Goal: Task Accomplishment & Management: Manage account settings

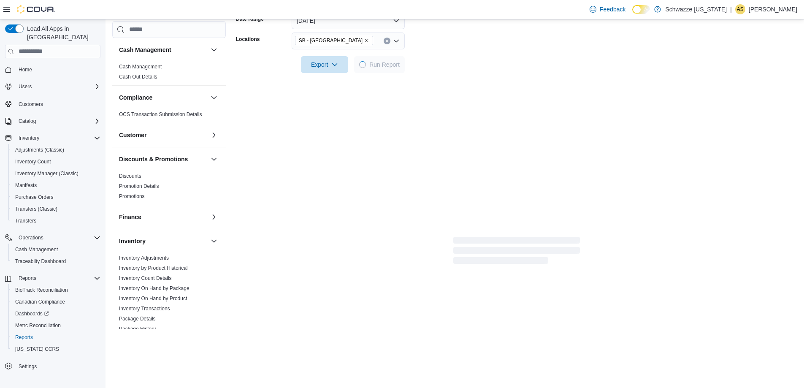
scroll to position [338, 0]
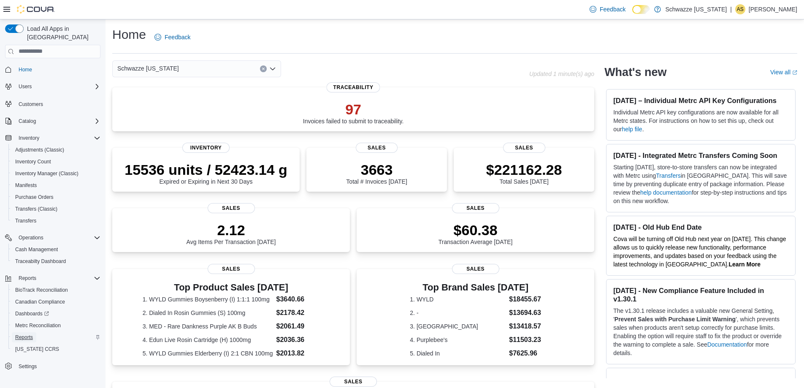
click at [31, 334] on span "Reports" at bounding box center [24, 337] width 18 height 7
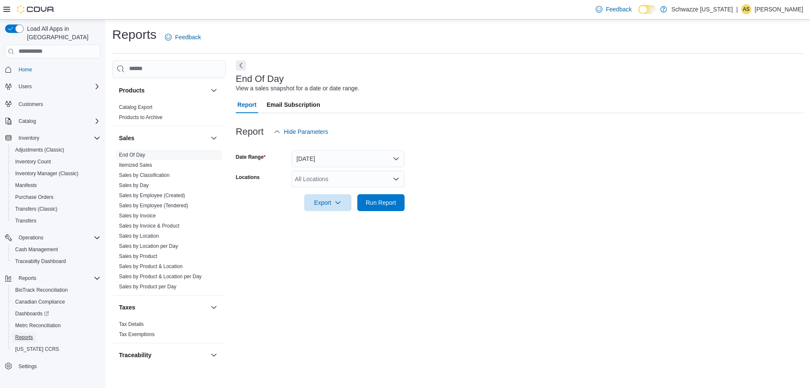
scroll to position [464, 0]
click at [319, 186] on div "All Locations" at bounding box center [348, 178] width 113 height 17
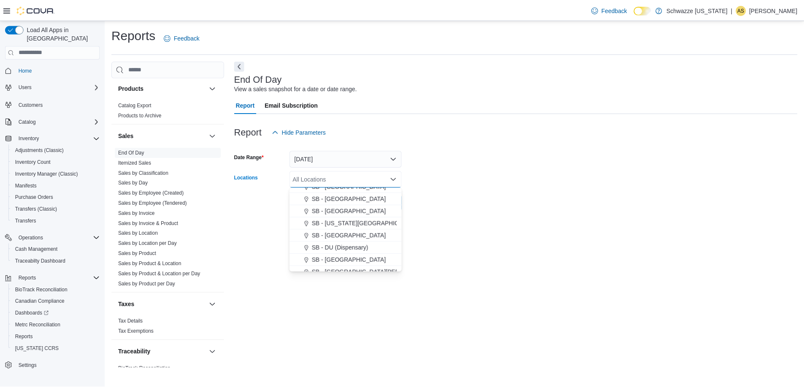
scroll to position [169, 0]
click at [339, 218] on span "SB - [GEOGRAPHIC_DATA]" at bounding box center [351, 220] width 75 height 8
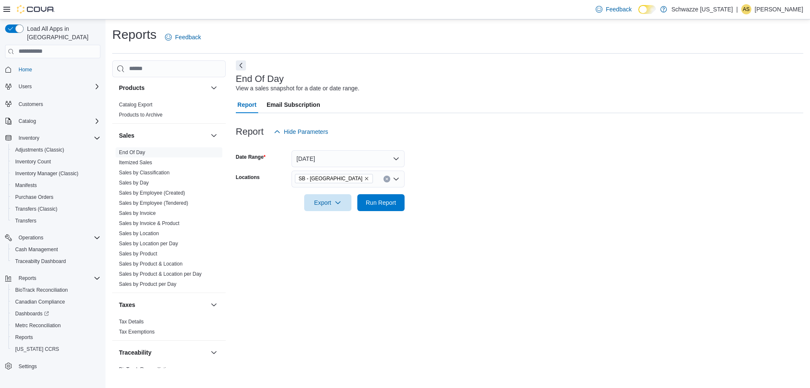
drag, startPoint x: 440, startPoint y: 208, endPoint x: 412, endPoint y: 198, distance: 30.6
click at [440, 207] on form "Date Range [DATE] Locations SB - Commerce City Export Run Report" at bounding box center [519, 175] width 567 height 71
click at [390, 203] on span "Run Report" at bounding box center [381, 202] width 30 height 8
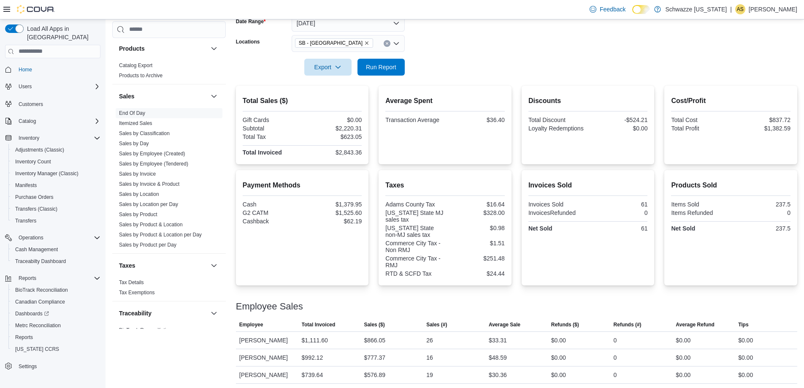
scroll to position [138, 0]
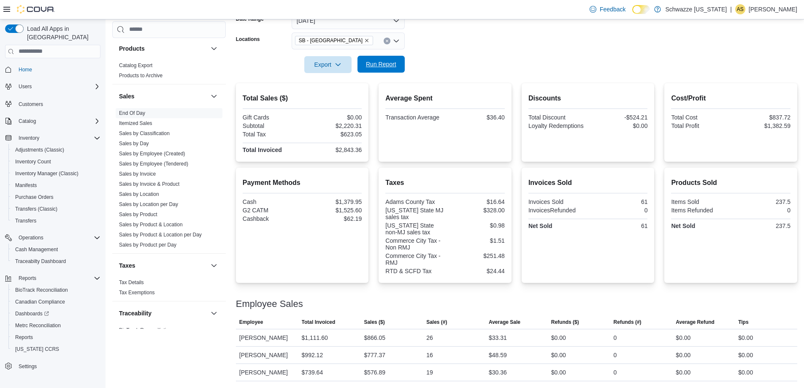
click at [367, 61] on span "Run Report" at bounding box center [381, 64] width 30 height 8
click at [371, 58] on span "Run Report" at bounding box center [380, 64] width 37 height 17
click at [48, 246] on span "Cash Management" at bounding box center [36, 249] width 43 height 7
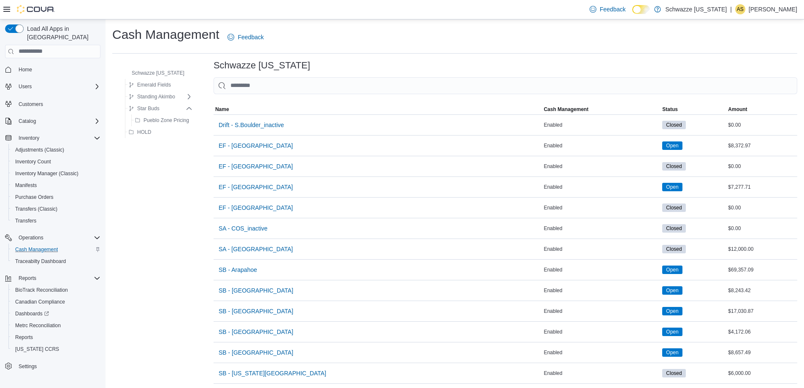
scroll to position [127, 0]
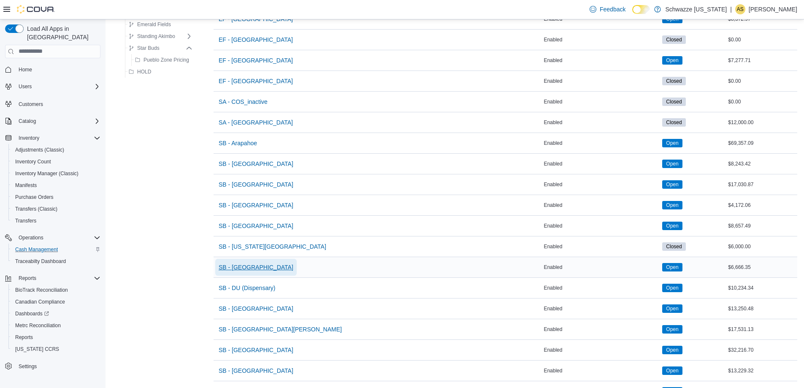
click at [254, 265] on span "SB - [GEOGRAPHIC_DATA]" at bounding box center [256, 267] width 75 height 8
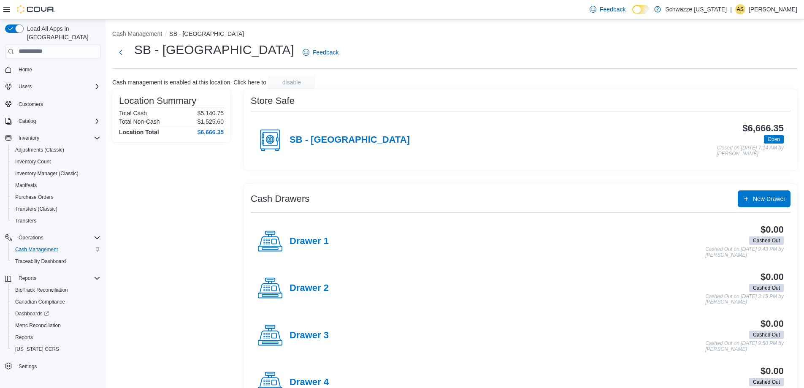
click at [350, 140] on h4 "SB - [GEOGRAPHIC_DATA]" at bounding box center [349, 140] width 120 height 11
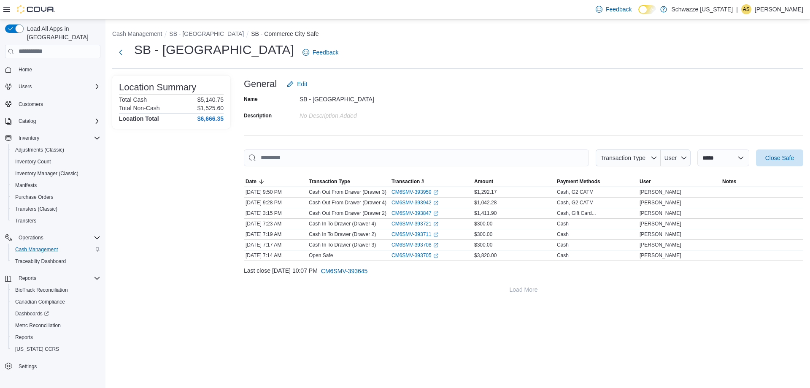
click at [779, 146] on div "**********" at bounding box center [523, 187] width 559 height 222
click at [778, 153] on span "Close Safe" at bounding box center [779, 157] width 37 height 17
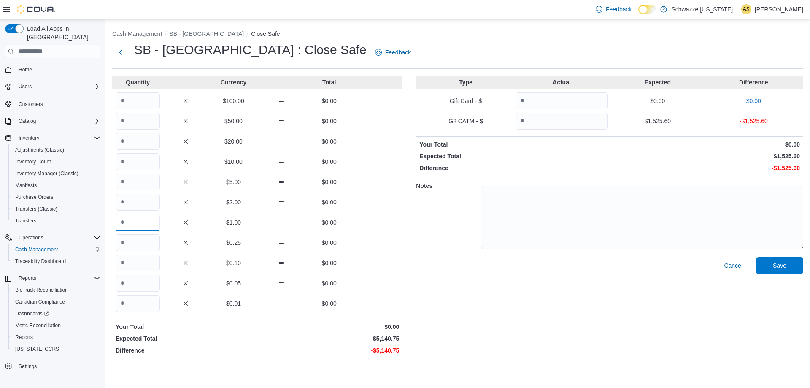
drag, startPoint x: 147, startPoint y: 230, endPoint x: 146, endPoint y: 225, distance: 5.5
click at [147, 230] on input "Quantity" at bounding box center [138, 222] width 44 height 17
type input "****"
click at [130, 302] on input "Quantity" at bounding box center [138, 303] width 44 height 17
type input "**"
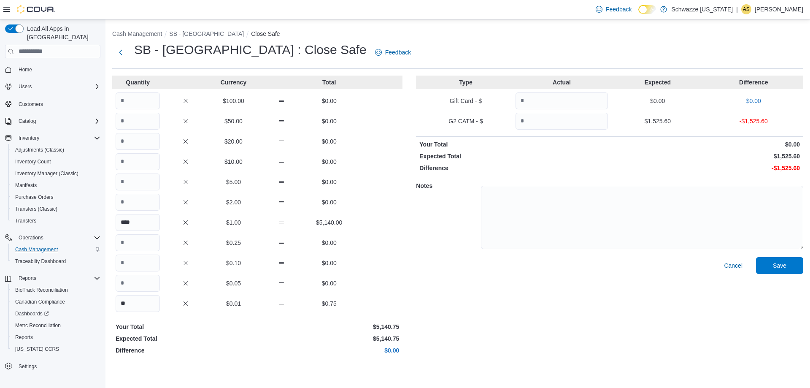
click at [260, 344] on div "Quantity Currency Total $100.00 $0.00 $50.00 $0.00 $20.00 $0.00 $10.00 $0.00 $5…" at bounding box center [257, 217] width 290 height 282
click at [551, 120] on input "Quantity" at bounding box center [562, 121] width 92 height 17
click at [582, 116] on input "Quantity" at bounding box center [562, 121] width 92 height 17
type input "*******"
click at [559, 141] on p "Your Total" at bounding box center [513, 144] width 189 height 8
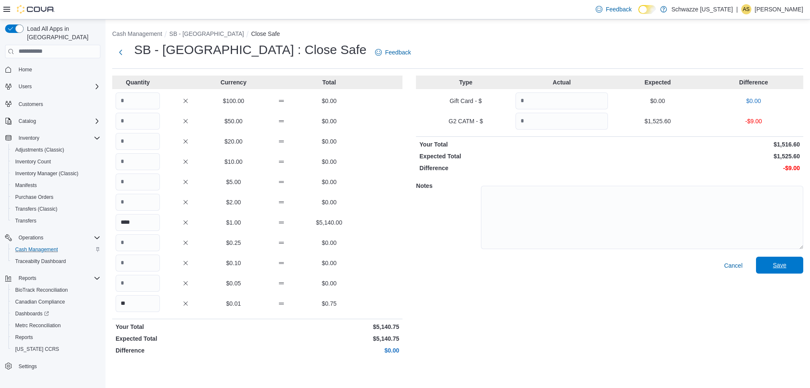
click at [777, 268] on span "Save" at bounding box center [780, 265] width 14 height 8
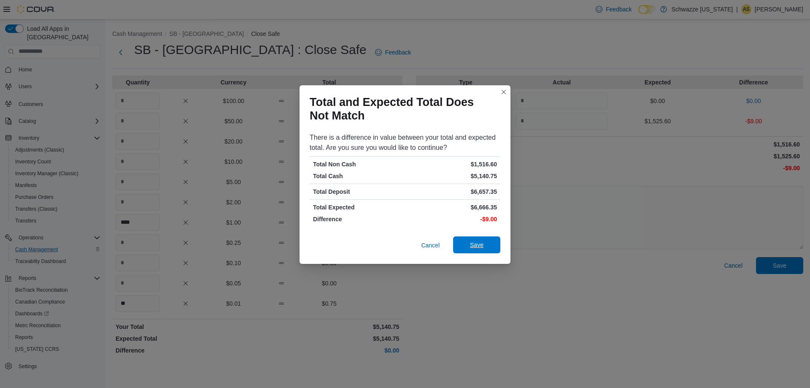
click at [491, 245] on span "Save" at bounding box center [476, 244] width 37 height 17
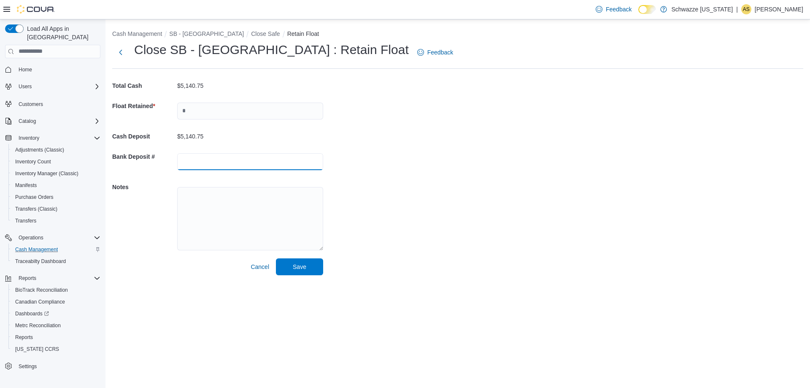
click at [219, 155] on input "text" at bounding box center [250, 161] width 146 height 17
type input "**********"
click at [276, 258] on button "Save" at bounding box center [299, 266] width 47 height 17
